Goal: Transaction & Acquisition: Download file/media

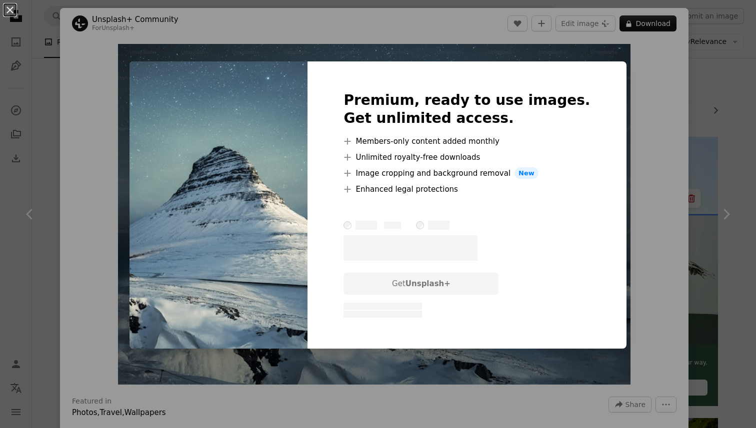
scroll to position [443, 0]
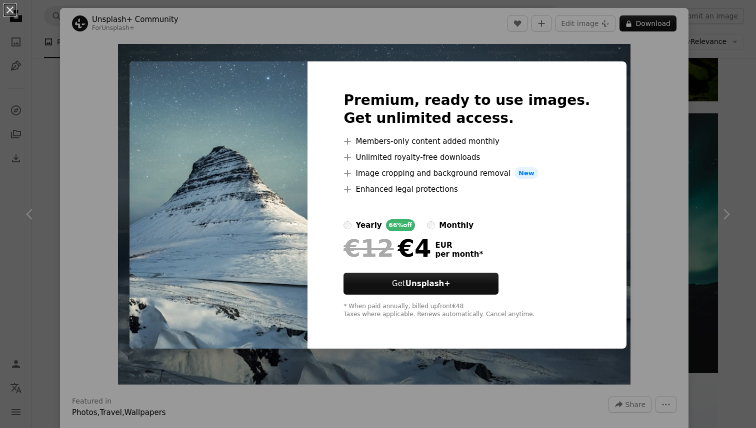
click at [697, 50] on div "An X shape Premium, ready to use images. Get unlimited access. A plus sign Memb…" at bounding box center [378, 214] width 756 height 428
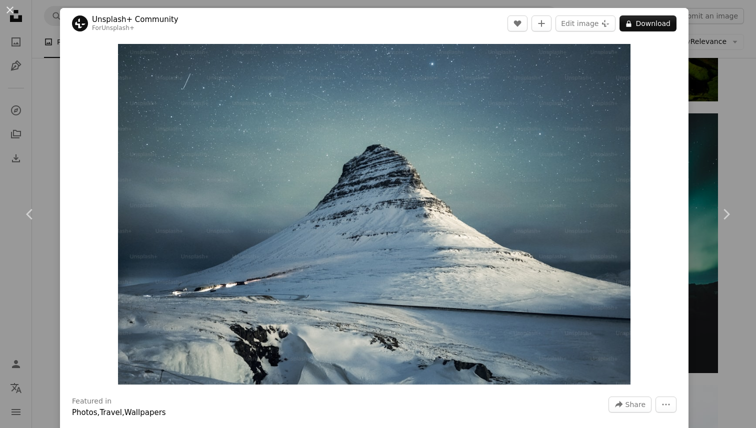
click at [688, 41] on div "Zoom in" at bounding box center [374, 214] width 628 height 351
click at [727, 55] on div "An X shape Chevron left Chevron right Unsplash+ Community For Unsplash+ A heart…" at bounding box center [378, 214] width 756 height 428
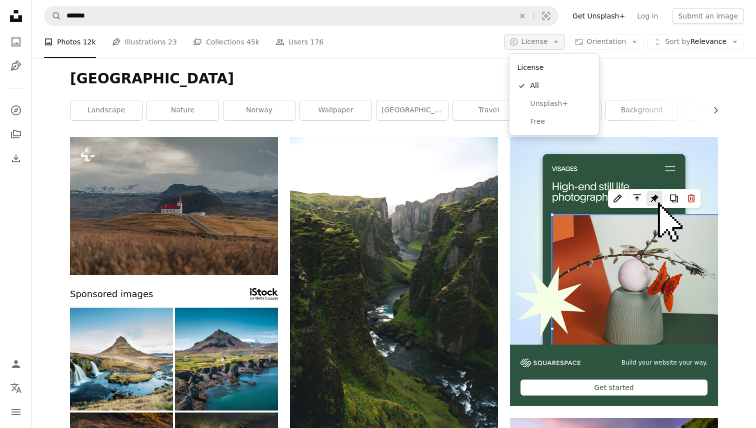
click at [548, 42] on span "License" at bounding box center [534, 41] width 26 height 8
click at [541, 116] on link "Free" at bounding box center [554, 122] width 82 height 18
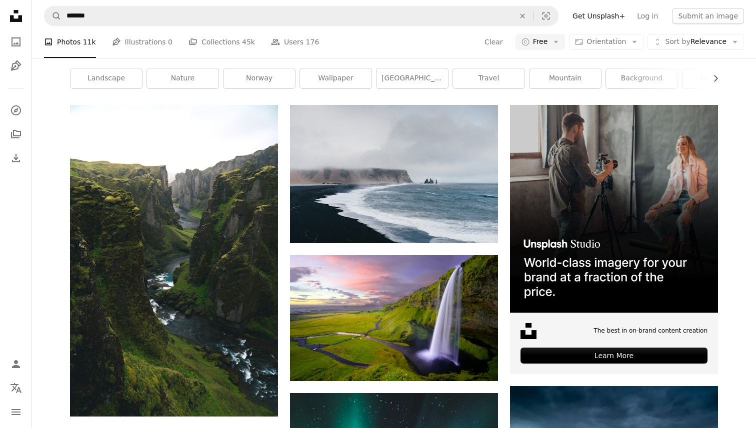
scroll to position [36, 0]
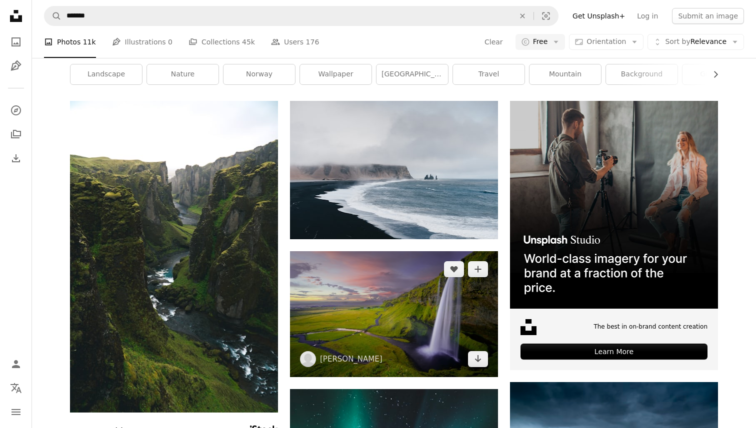
click at [399, 333] on img at bounding box center [394, 314] width 208 height 126
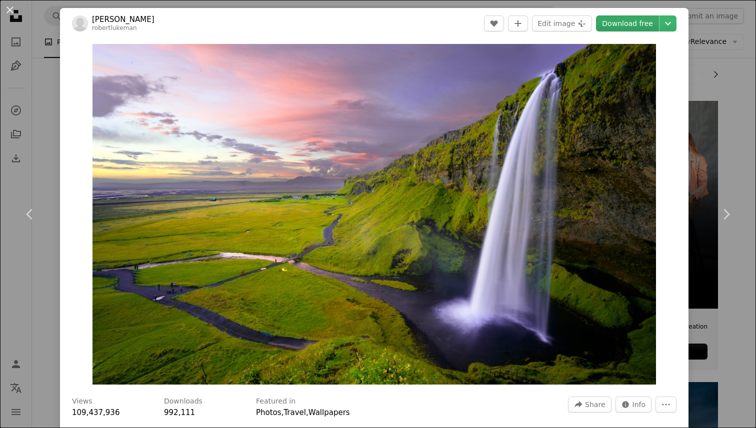
click at [646, 26] on link "Download free" at bounding box center [627, 23] width 63 height 16
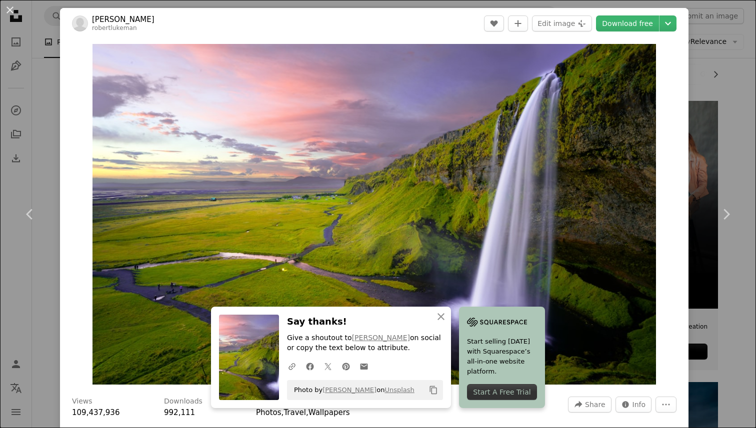
click at [727, 61] on div "An X shape Chevron left Chevron right [PERSON_NAME] robertlukeman A heart A plu…" at bounding box center [378, 214] width 756 height 428
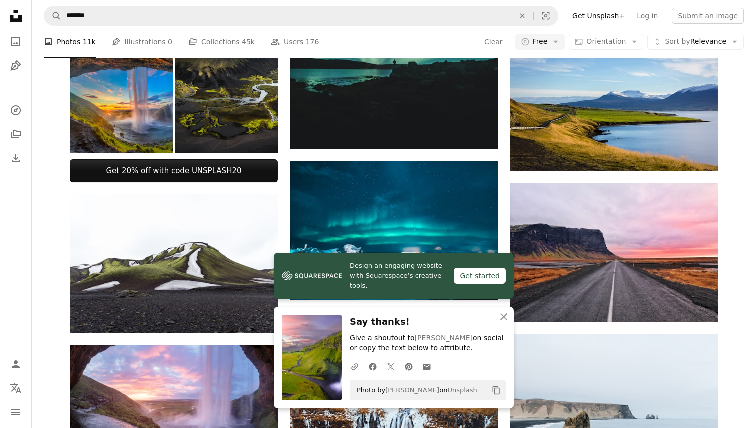
scroll to position [537, 0]
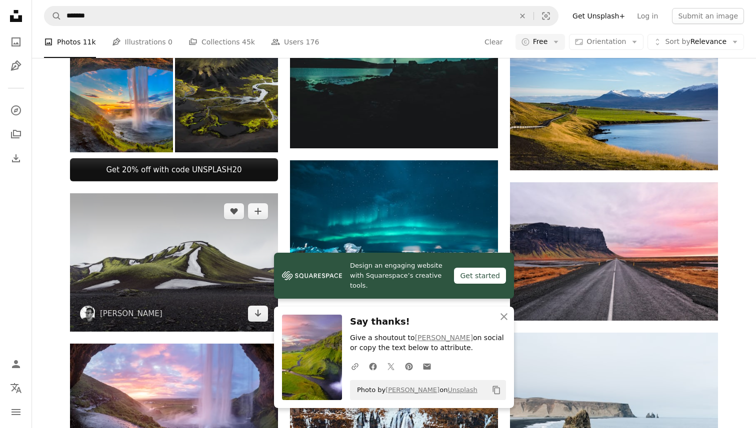
click at [199, 233] on img at bounding box center [174, 262] width 208 height 138
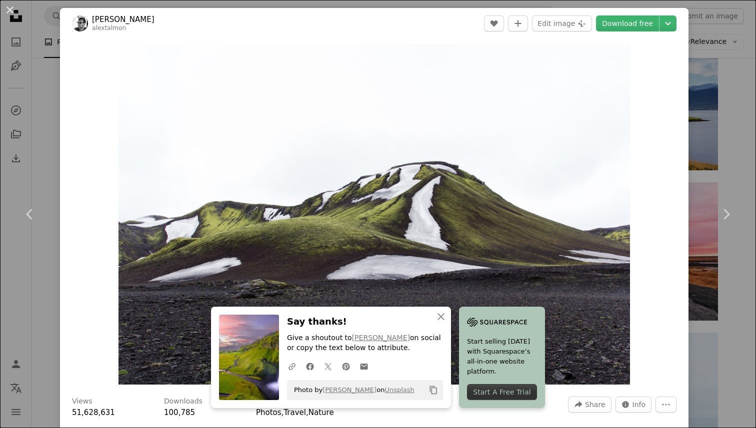
click at [744, 85] on div "An X shape Chevron left Chevron right [PERSON_NAME] alextalmon A heart A plus s…" at bounding box center [378, 214] width 756 height 428
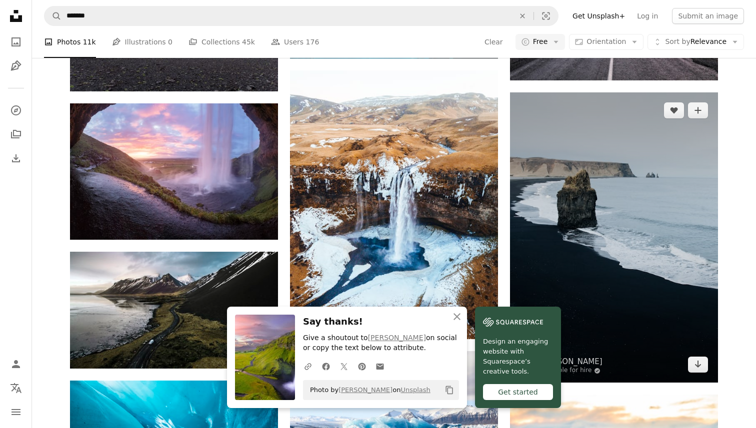
scroll to position [786, 0]
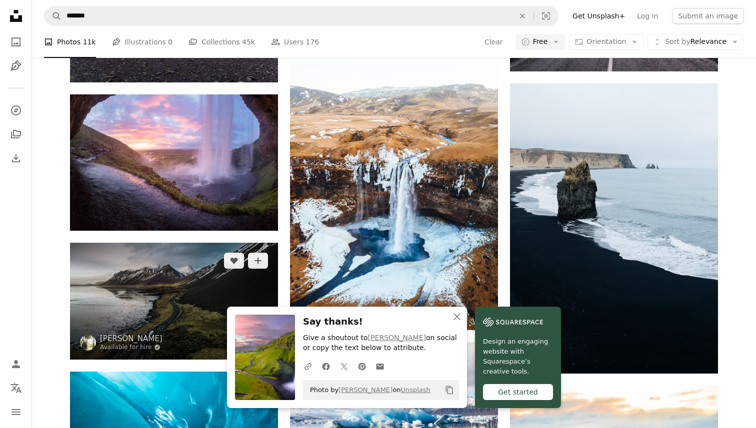
click at [151, 270] on img at bounding box center [174, 301] width 208 height 117
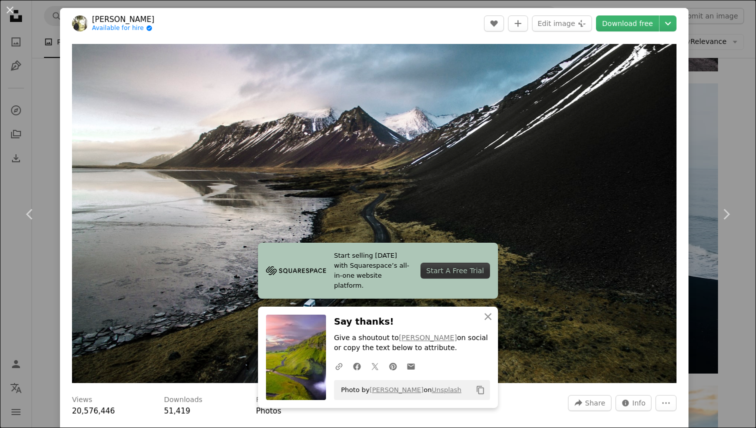
click at [716, 122] on div "An X shape Chevron left Chevron right [PERSON_NAME] Available for hire A checkm…" at bounding box center [378, 214] width 756 height 428
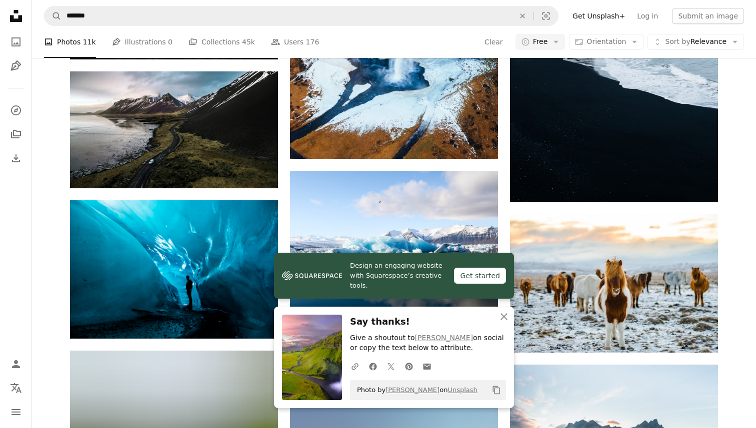
scroll to position [960, 0]
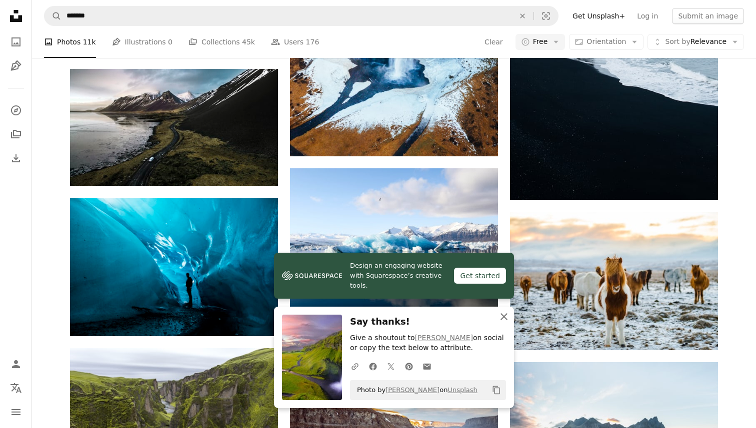
click at [504, 318] on icon "An X shape" at bounding box center [504, 317] width 12 height 12
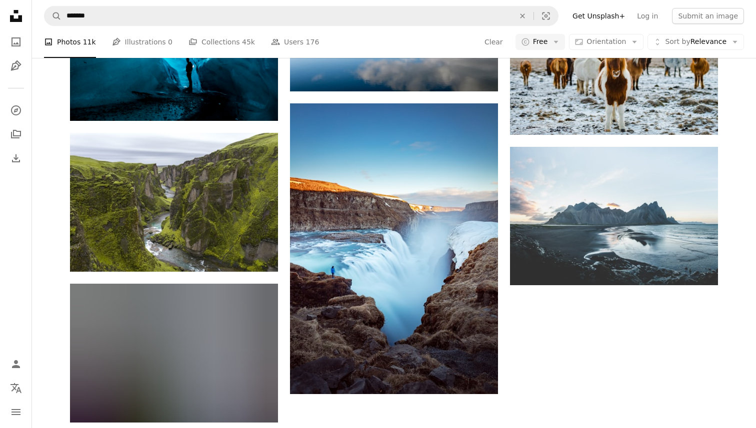
scroll to position [1178, 0]
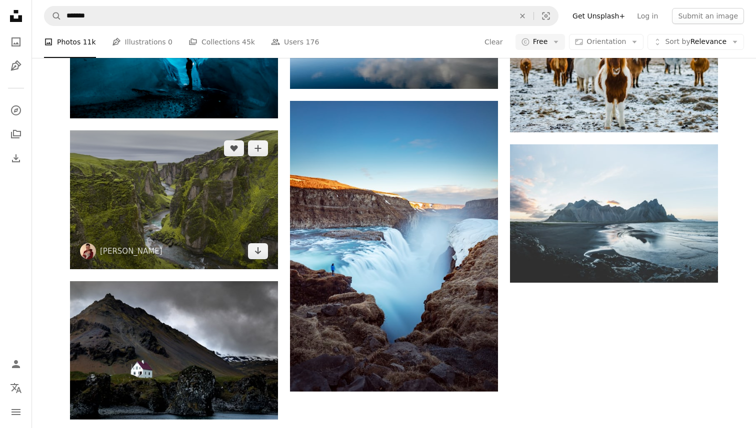
click at [135, 188] on img at bounding box center [174, 199] width 208 height 139
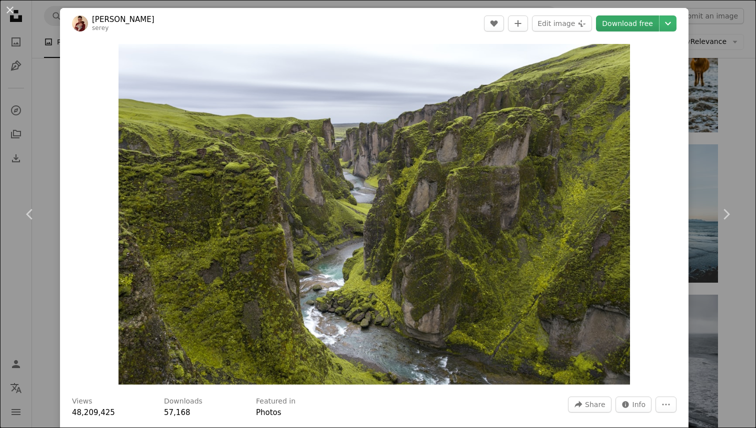
click at [641, 25] on link "Download free" at bounding box center [627, 23] width 63 height 16
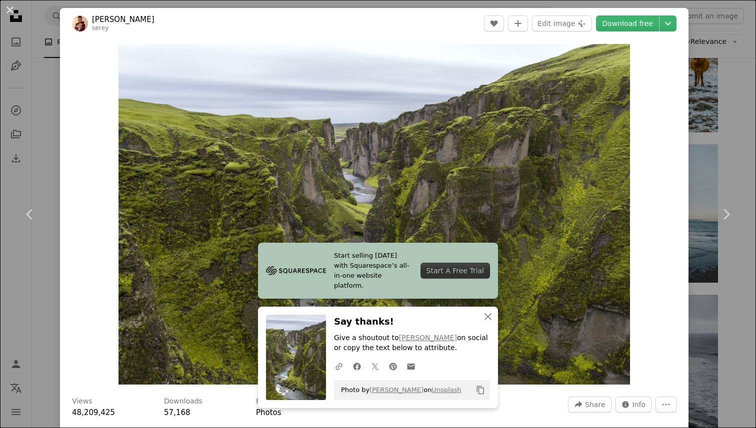
click at [735, 99] on div "An X shape Chevron left Chevron right Serey [PERSON_NAME] A heart A plus sign E…" at bounding box center [378, 214] width 756 height 428
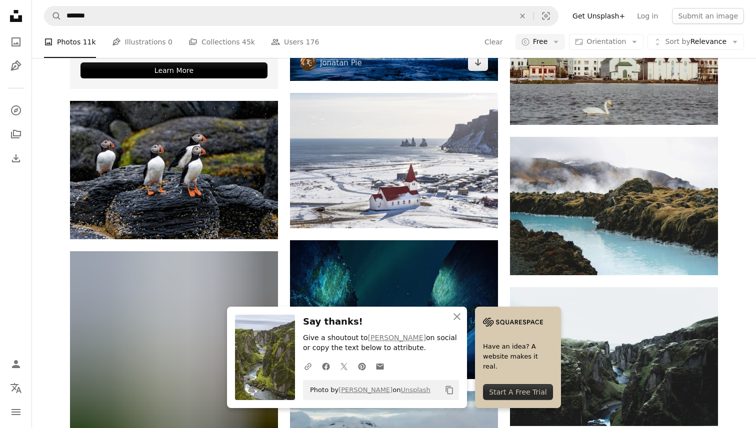
scroll to position [1785, 0]
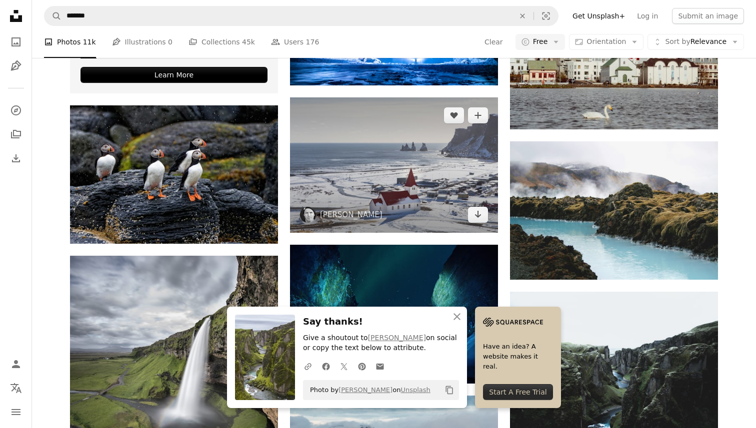
click at [422, 166] on img at bounding box center [394, 164] width 208 height 135
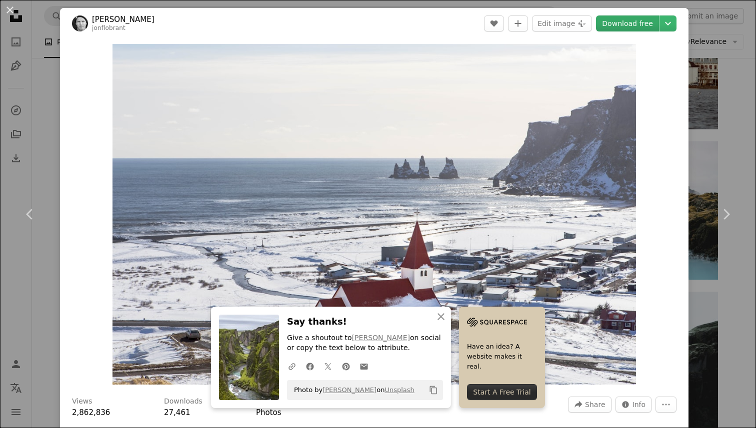
click at [651, 24] on link "Download free" at bounding box center [627, 23] width 63 height 16
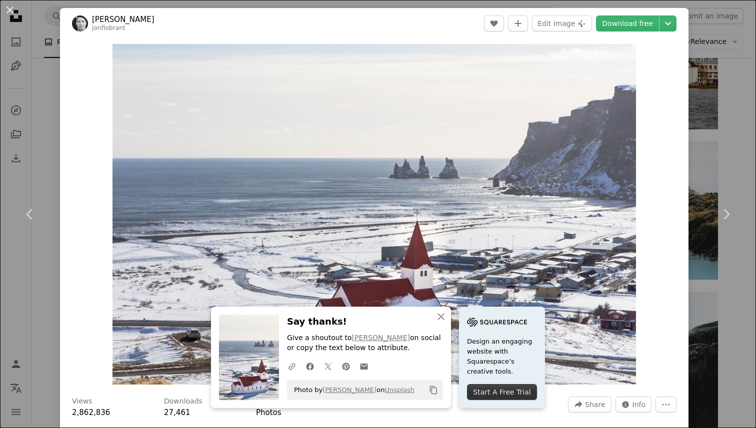
click at [721, 76] on div "An X shape Chevron left Chevron right [PERSON_NAME] jonflobrant A heart A plus …" at bounding box center [378, 214] width 756 height 428
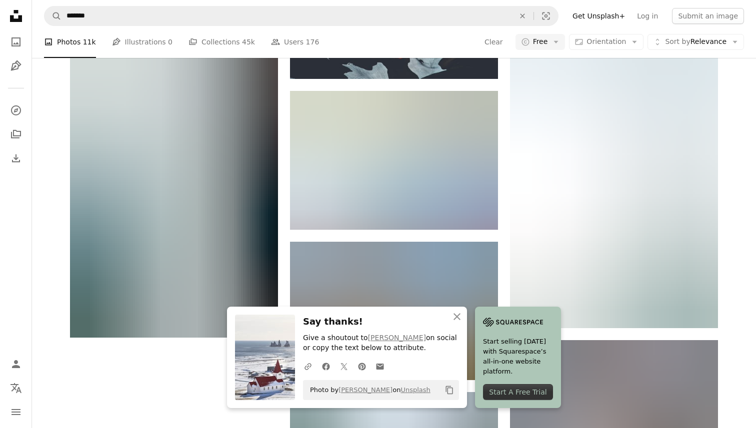
scroll to position [2499, 0]
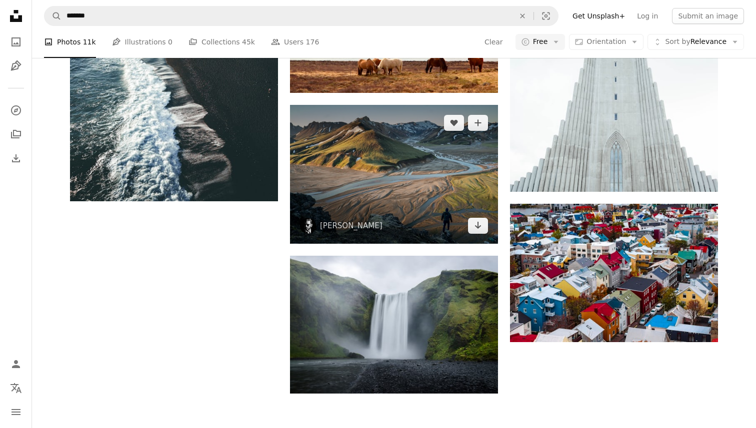
click at [385, 196] on img at bounding box center [394, 174] width 208 height 139
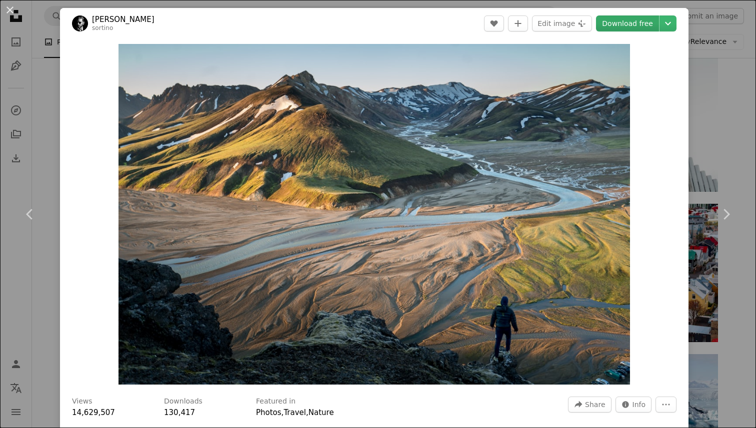
click at [659, 20] on link "Download free" at bounding box center [627, 23] width 63 height 16
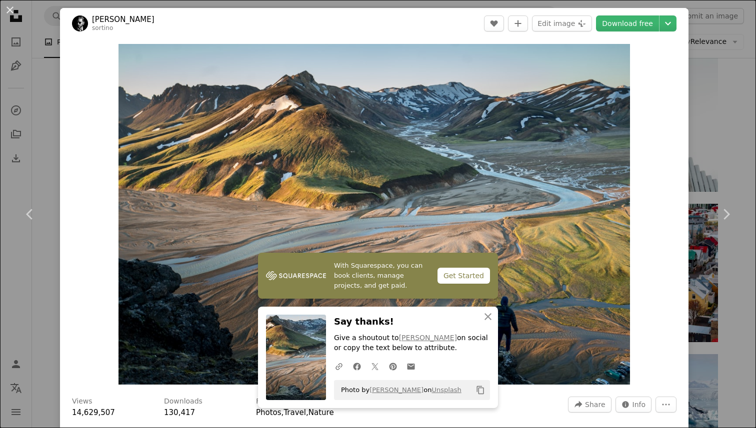
click at [728, 93] on div "An X shape Chevron left Chevron right [PERSON_NAME] A heart A plus sign Edit im…" at bounding box center [378, 214] width 756 height 428
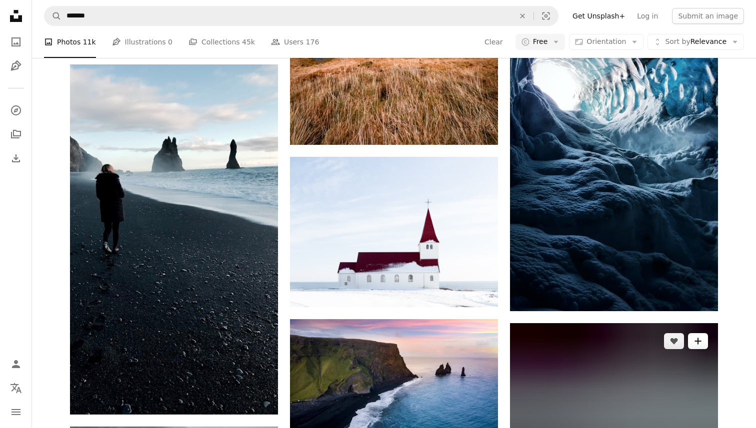
scroll to position [3344, 0]
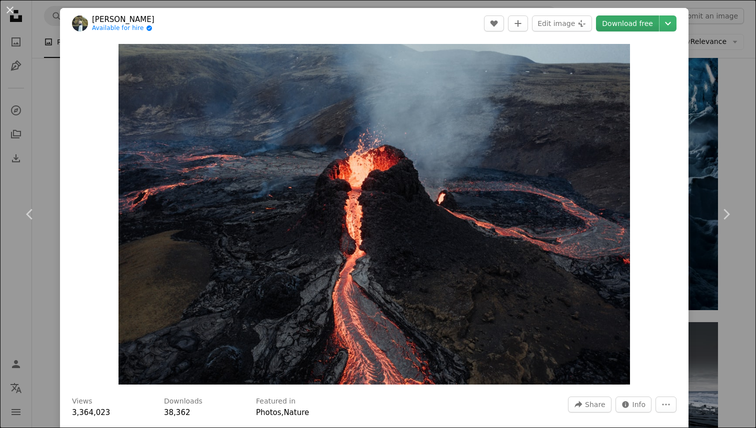
click at [647, 25] on link "Download free" at bounding box center [627, 23] width 63 height 16
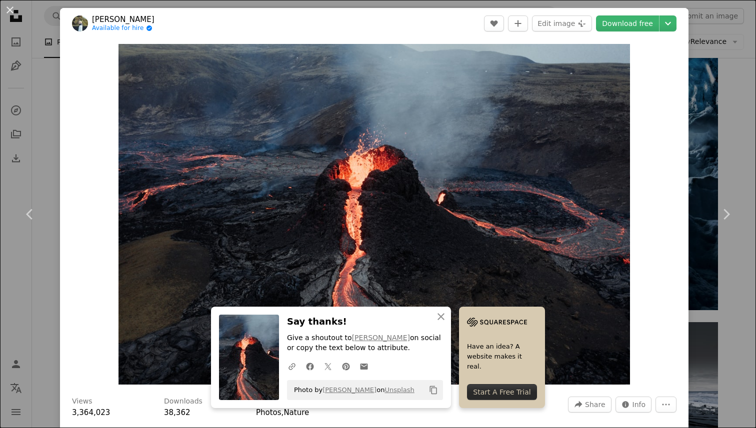
click at [723, 132] on div "An X shape Chevron left Chevron right [PERSON_NAME] Available for hire A checkm…" at bounding box center [378, 214] width 756 height 428
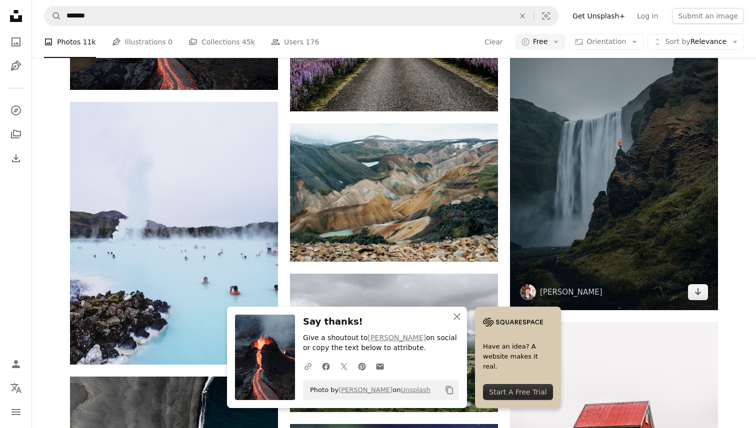
scroll to position [3816, 0]
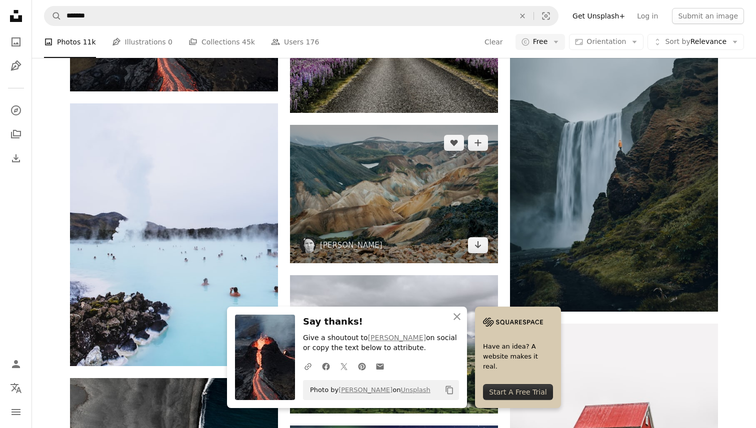
click at [376, 182] on img at bounding box center [394, 194] width 208 height 138
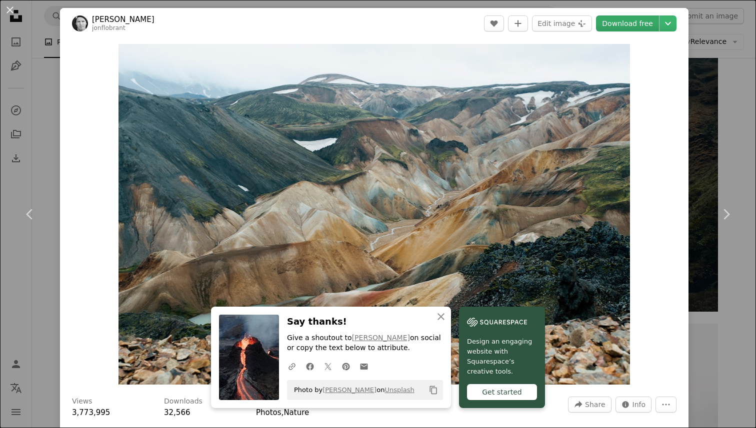
click at [656, 24] on link "Download free" at bounding box center [627, 23] width 63 height 16
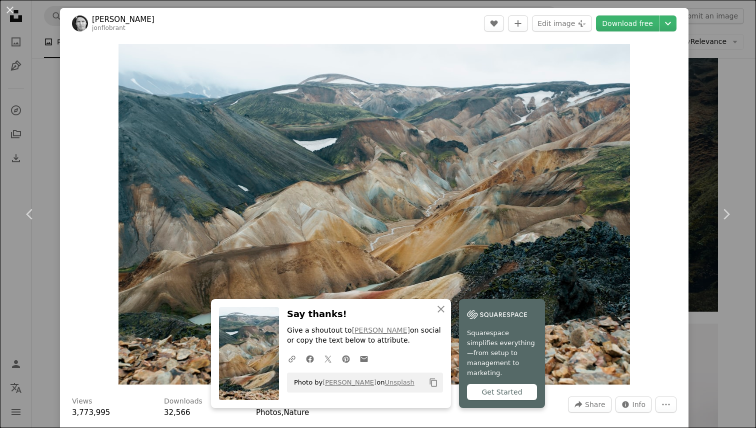
click at [723, 85] on div "An X shape Chevron left Chevron right [PERSON_NAME] jonflobrant A heart A plus …" at bounding box center [378, 214] width 756 height 428
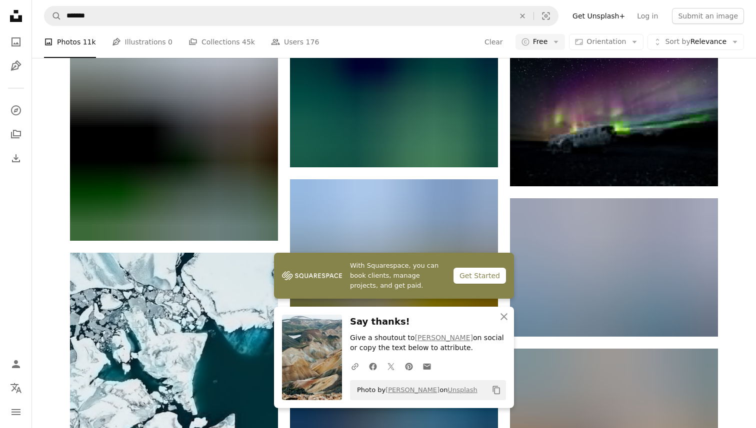
scroll to position [4375, 0]
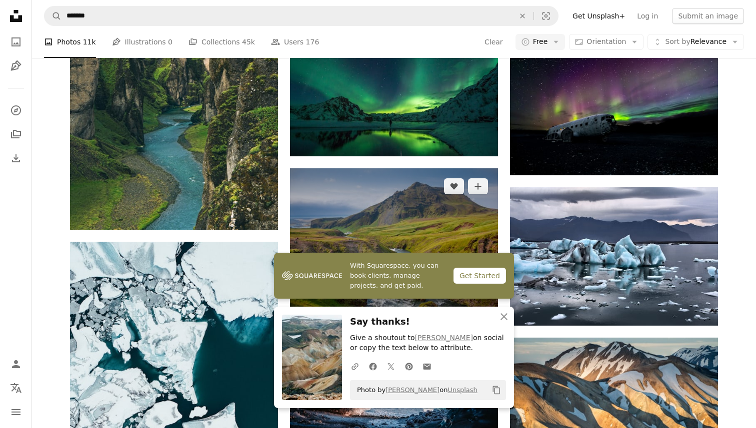
click at [394, 198] on img at bounding box center [394, 237] width 208 height 138
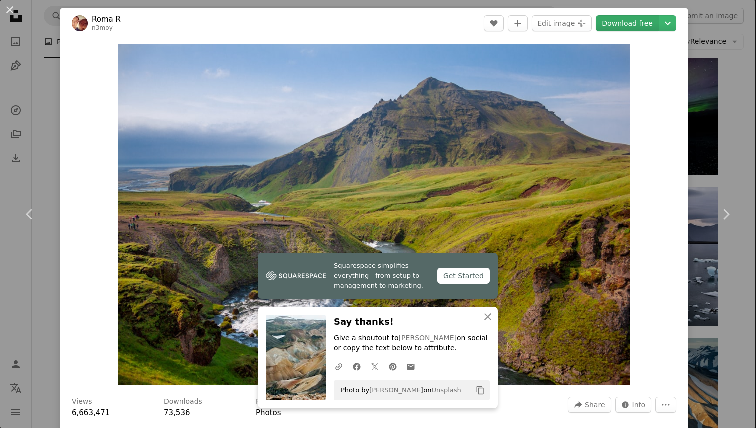
click at [652, 23] on link "Download free" at bounding box center [627, 23] width 63 height 16
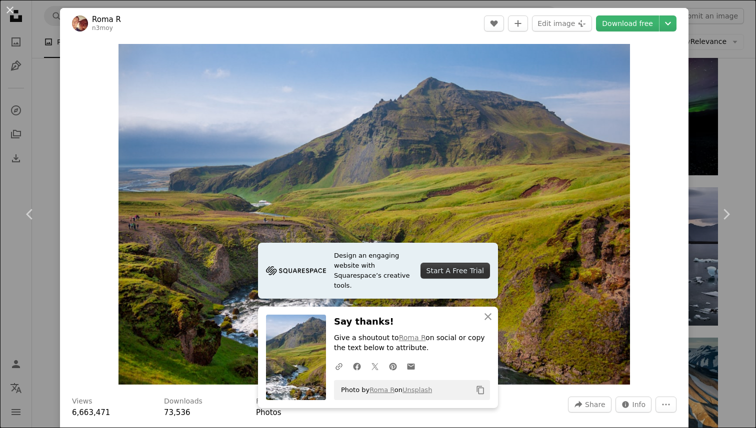
click at [699, 98] on div "An X shape Chevron left Chevron right Roma R n3moy A heart A plus sign Edit ima…" at bounding box center [378, 214] width 756 height 428
